Goal: Task Accomplishment & Management: Use online tool/utility

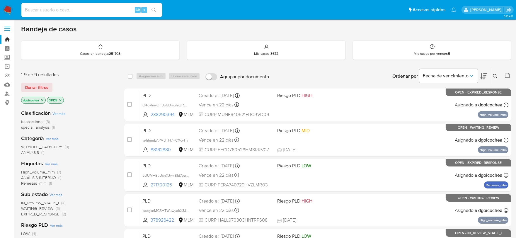
click at [40, 203] on span "IN_REVIEW_STAGE_I" at bounding box center [40, 203] width 38 height 6
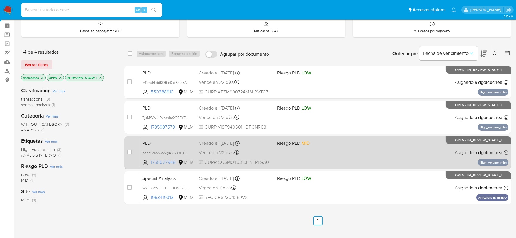
scroll to position [33, 0]
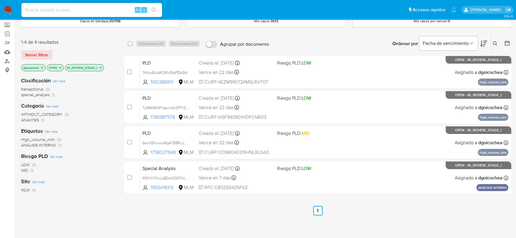
click at [46, 138] on span "High_volume_mlm" at bounding box center [38, 139] width 34 height 6
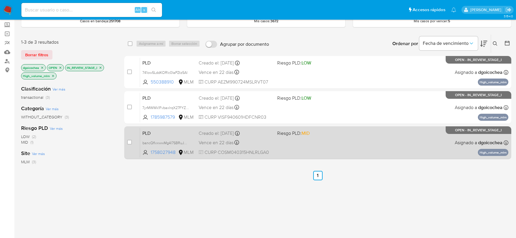
click at [146, 130] on span "PLD" at bounding box center [168, 133] width 52 height 8
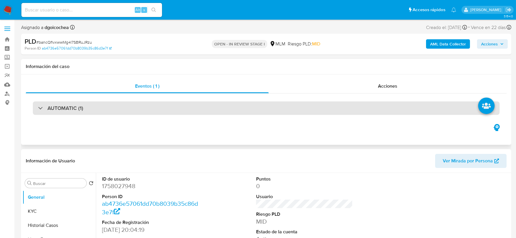
click at [76, 102] on div "AUTOMATIC (1)" at bounding box center [266, 107] width 466 height 13
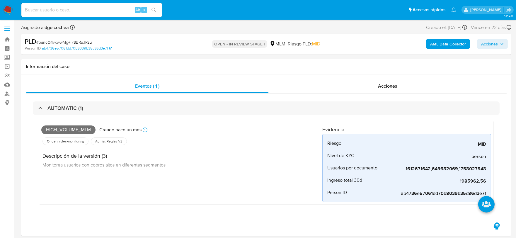
select select "10"
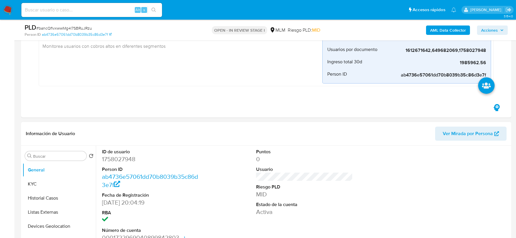
scroll to position [163, 0]
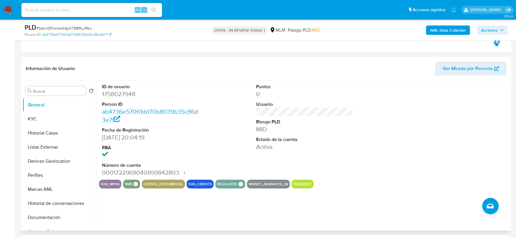
click at [106, 96] on dd "1758027948" at bounding box center [150, 94] width 97 height 8
copy dd "1758027948"
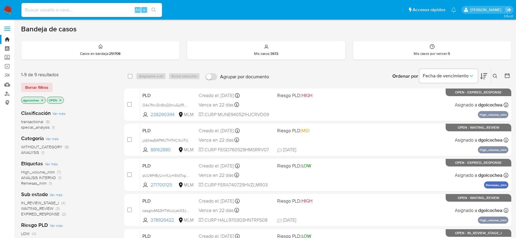
scroll to position [189, 0]
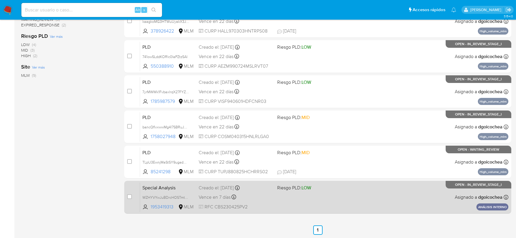
click at [152, 184] on span "Special Analysis" at bounding box center [168, 187] width 52 height 8
click at [157, 188] on span "Special Analysis" at bounding box center [168, 187] width 52 height 8
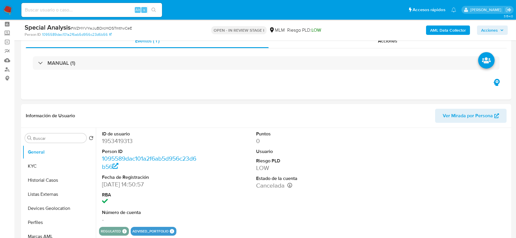
scroll to position [65, 0]
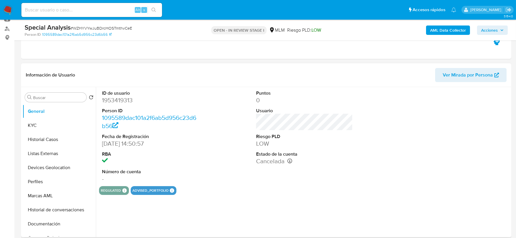
click at [274, 204] on div "ID de usuario 1953419313 Person ID 1095589dac101a2f6ab5d956c23d6b56 Fecha de Re…" at bounding box center [303, 162] width 414 height 150
select select "10"
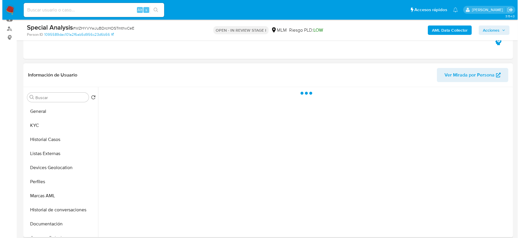
scroll to position [96, 0]
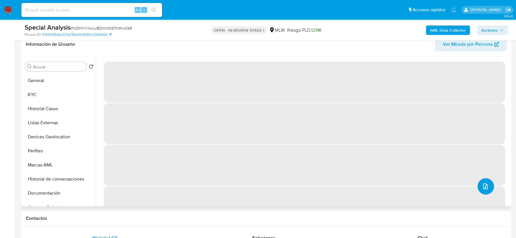
click at [477, 184] on button "upload-file" at bounding box center [485, 186] width 16 height 16
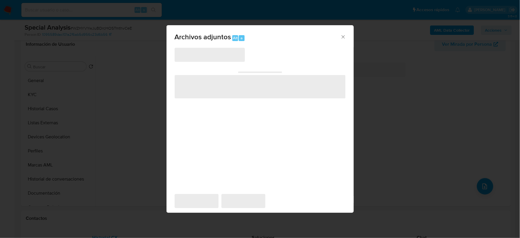
click at [199, 52] on span "‌" at bounding box center [210, 55] width 70 height 14
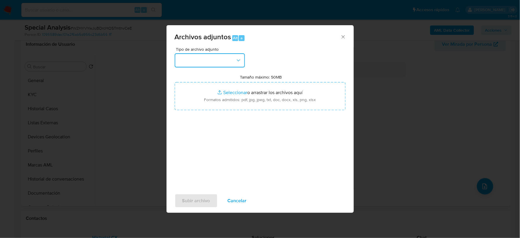
click at [201, 54] on button "button" at bounding box center [210, 60] width 70 height 14
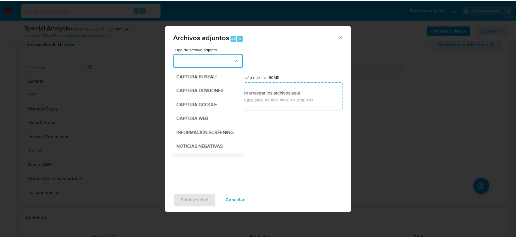
scroll to position [45, 0]
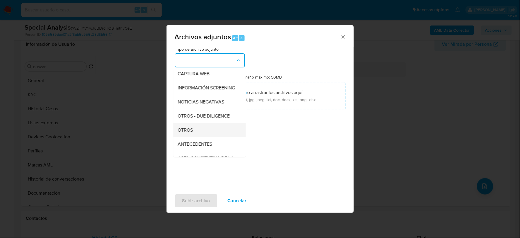
click at [197, 134] on div "OTROS" at bounding box center [208, 130] width 60 height 14
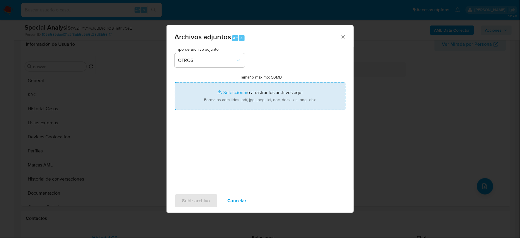
type input "C:\fakepath\1953419313_COMERCIALIZADORA DE BIENES Y SERVICIOS EDORAS SA DE CV_J…"
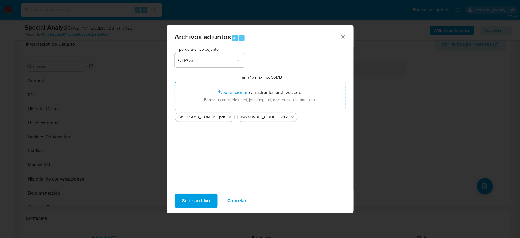
click at [194, 202] on span "Subir archivo" at bounding box center [196, 200] width 28 height 13
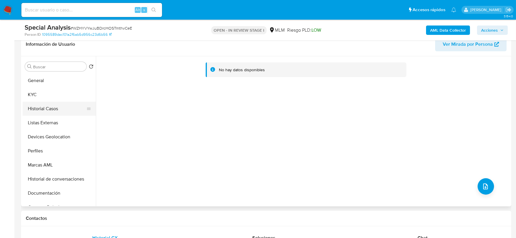
click at [64, 103] on button "Historial Casos" at bounding box center [57, 109] width 69 height 14
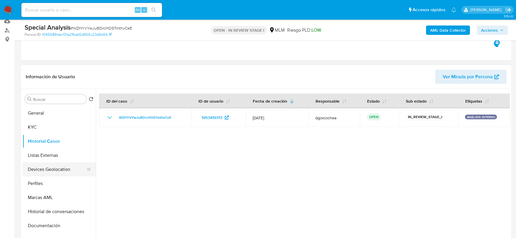
scroll to position [33, 0]
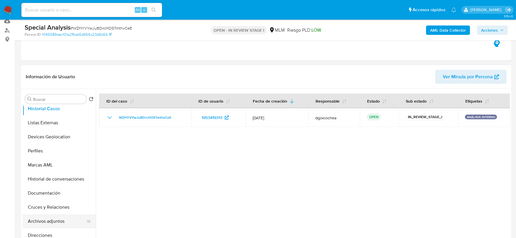
click at [58, 218] on button "Archivos adjuntos" at bounding box center [57, 221] width 69 height 14
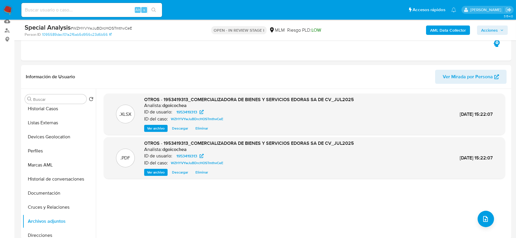
click at [483, 30] on span "Acciones" at bounding box center [489, 29] width 17 height 9
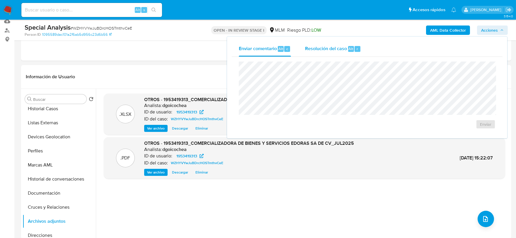
drag, startPoint x: 306, startPoint y: 52, endPoint x: 309, endPoint y: 53, distance: 3.6
click at [306, 52] on div "Resolución del caso Alt r" at bounding box center [333, 48] width 56 height 15
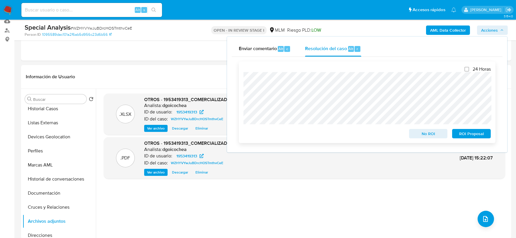
click at [470, 135] on span "ROI Proposal" at bounding box center [471, 133] width 30 height 8
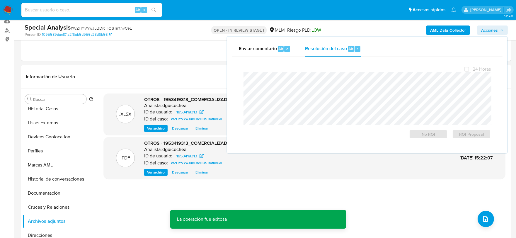
click at [112, 24] on div "Special Analysis # WZHYVYwJuBDrcHOSTmthvCeE" at bounding box center [104, 27] width 159 height 9
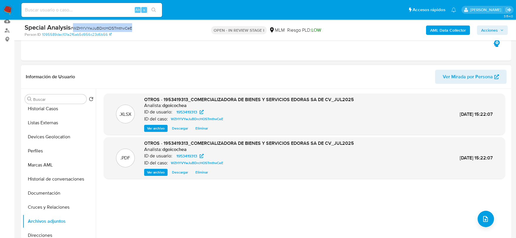
copy span "WZHYVYwJuBDrcHOSTmthvCeE"
click at [486, 30] on span "Acciones" at bounding box center [489, 29] width 17 height 9
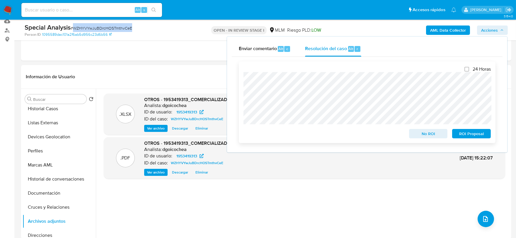
click at [475, 134] on span "ROI Proposal" at bounding box center [471, 133] width 30 height 8
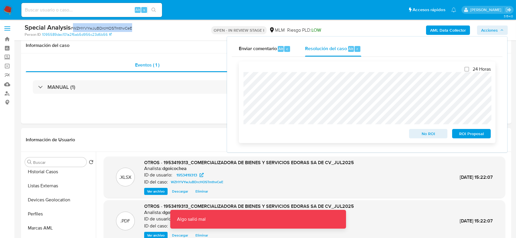
scroll to position [0, 0]
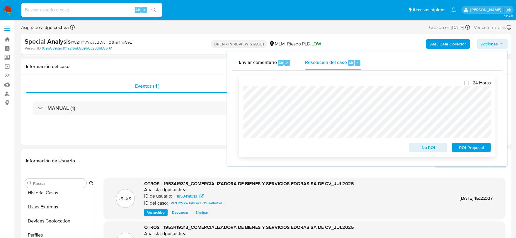
click at [481, 146] on span "ROI Proposal" at bounding box center [471, 147] width 30 height 8
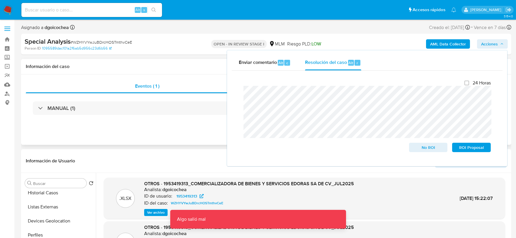
click at [205, 127] on div "Eventos ( 1 ) Acciones MANUAL (1)" at bounding box center [266, 109] width 490 height 70
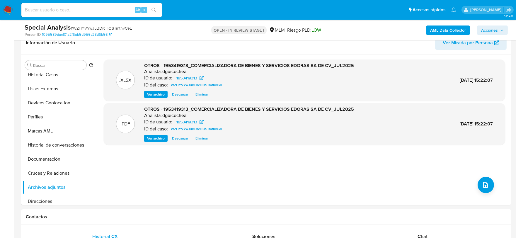
scroll to position [98, 0]
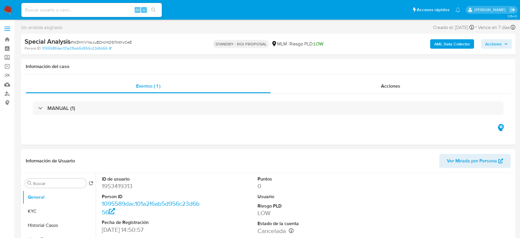
select select "10"
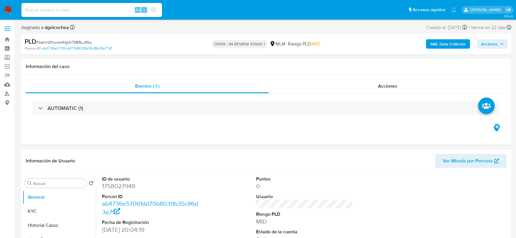
select select "10"
click at [496, 43] on span "Acciones" at bounding box center [489, 43] width 17 height 9
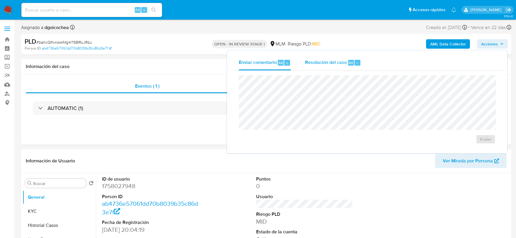
click at [333, 65] on span "Resolución del caso" at bounding box center [326, 62] width 42 height 7
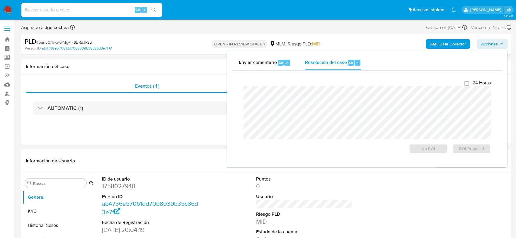
click at [187, 190] on dl "ID de usuario 1758027948 Person ID ab4736e57061dd70b8039b35c86d3e7f Fecha de Re…" at bounding box center [150, 222] width 97 height 93
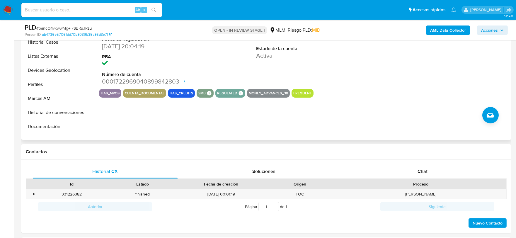
scroll to position [163, 0]
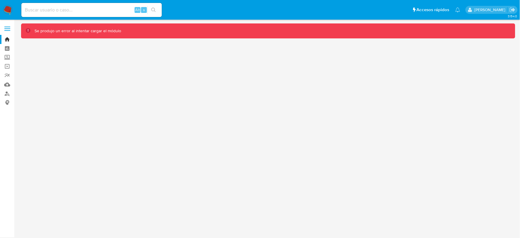
click at [6, 6] on img at bounding box center [8, 10] width 10 height 10
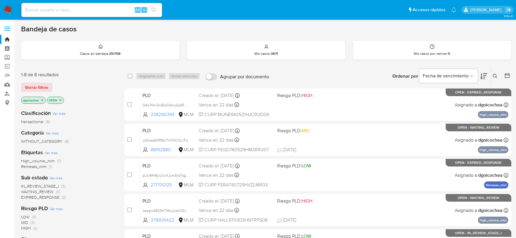
scroll to position [33, 0]
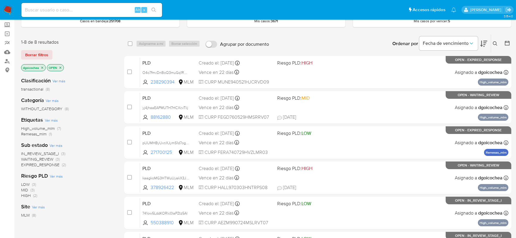
click at [494, 42] on icon at bounding box center [494, 43] width 5 height 5
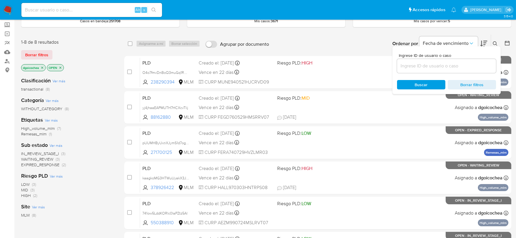
click at [442, 68] on input at bounding box center [446, 66] width 99 height 8
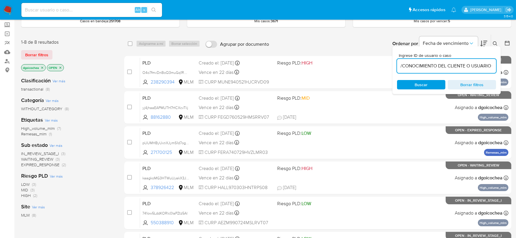
scroll to position [0, 213]
type input "/CONOCIMIENTO DEL CLIENTE O USUARIO CLIENTE COMERCIALIZADORA DE BIENES Y SERVIC…"
drag, startPoint x: 460, startPoint y: 61, endPoint x: 458, endPoint y: 63, distance: 3.5
click at [460, 61] on div at bounding box center [446, 66] width 99 height 14
click at [458, 63] on input at bounding box center [446, 66] width 99 height 8
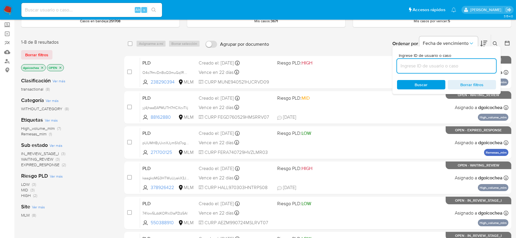
paste input "WZHYVYwJuBDrcHOSTmthvCeE"
type input "WZHYVYwJuBDrcHOSTmthvCeE"
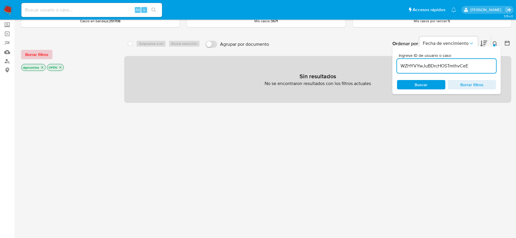
click at [47, 49] on div "Borrar filtros dgoicochea OPEN" at bounding box center [68, 55] width 94 height 33
click at [46, 51] on span "Borrar filtros" at bounding box center [36, 54] width 23 height 8
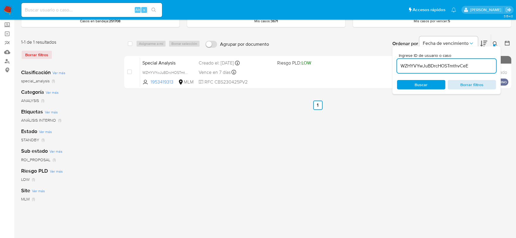
drag, startPoint x: 389, startPoint y: 162, endPoint x: 468, endPoint y: 88, distance: 107.5
click at [390, 161] on div "select-all-cases-checkbox Asignarme a mí Borrar selección Agrupar por documento…" at bounding box center [317, 162] width 387 height 257
click at [495, 45] on div at bounding box center [494, 45] width 2 height 2
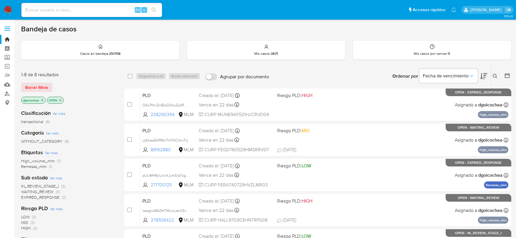
click at [49, 185] on span "IN_REVIEW_STAGE_I" at bounding box center [40, 186] width 38 height 6
